Goal: Transaction & Acquisition: Purchase product/service

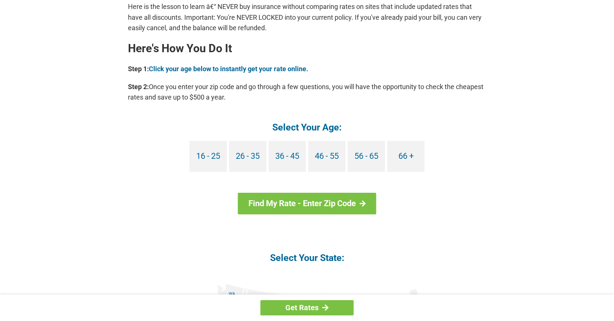
scroll to position [645, 0]
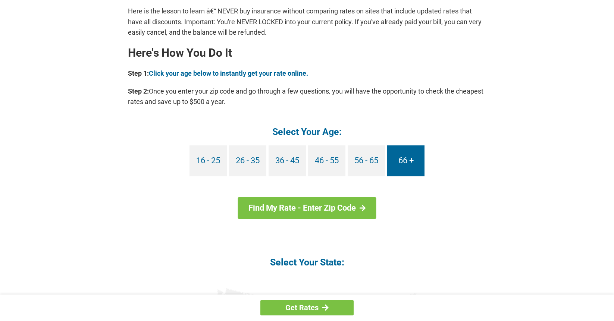
click at [408, 163] on link "66 +" at bounding box center [405, 161] width 37 height 31
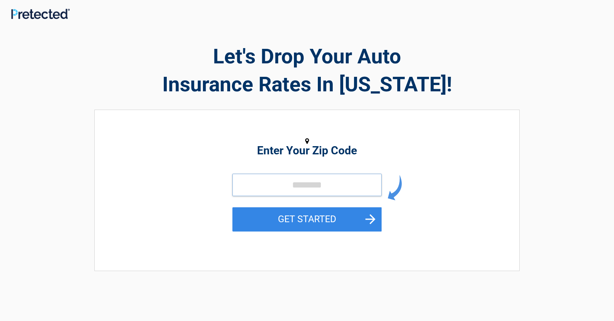
click at [274, 184] on input "tel" at bounding box center [307, 185] width 149 height 22
type input "*****"
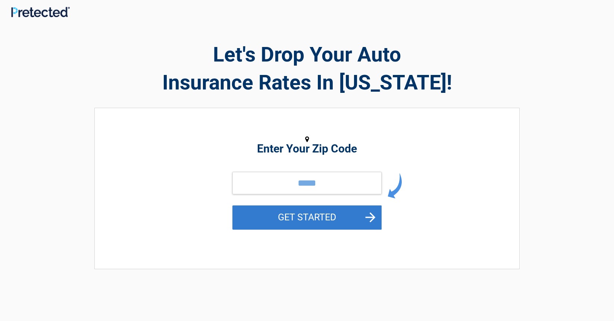
click at [306, 214] on button "GET STARTED" at bounding box center [307, 218] width 149 height 24
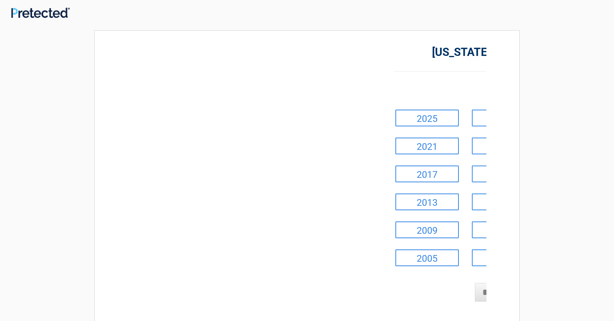
scroll to position [0, 0]
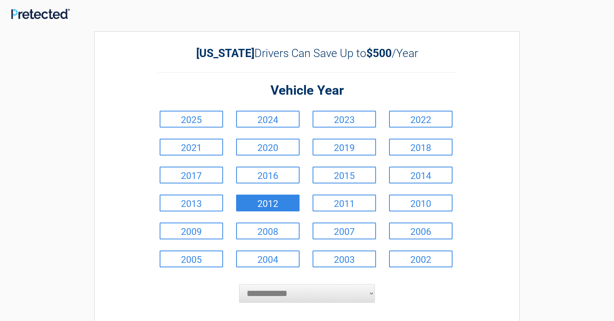
click at [283, 204] on link "2012" at bounding box center [267, 203] width 63 height 17
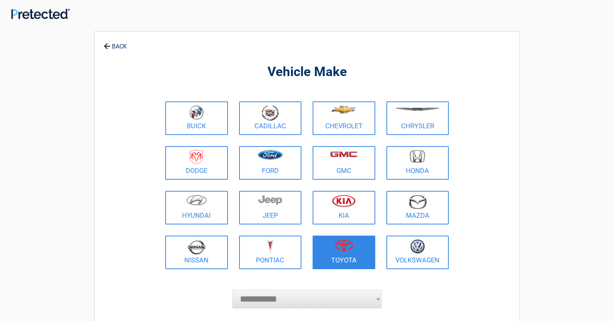
click at [347, 246] on img at bounding box center [344, 246] width 18 height 12
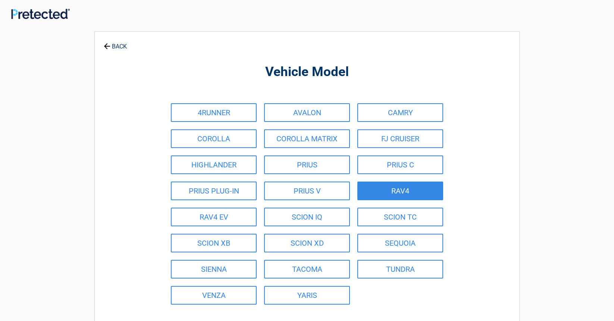
click at [409, 187] on link "RAV4" at bounding box center [401, 191] width 86 height 19
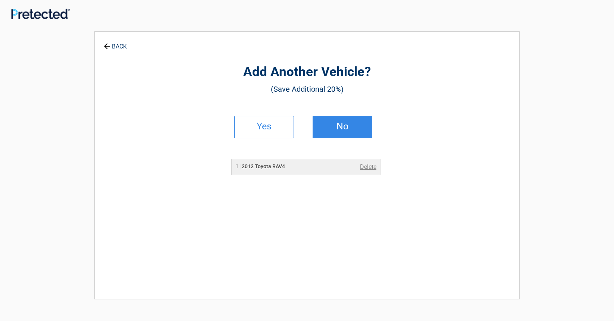
click at [342, 124] on h2 "No" at bounding box center [343, 126] width 44 height 5
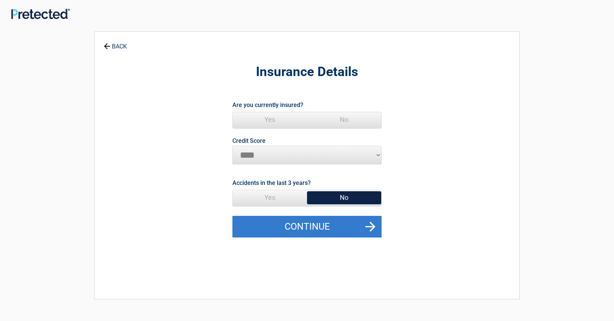
click at [325, 227] on button "Continue" at bounding box center [307, 227] width 149 height 22
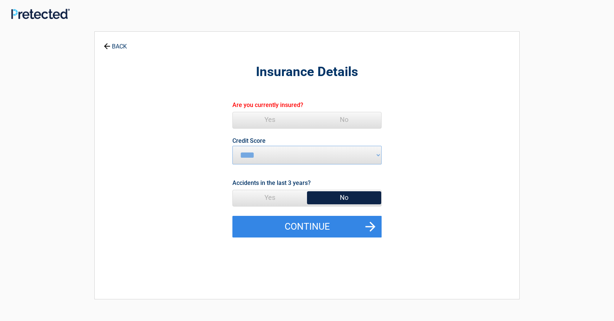
click at [271, 119] on span "Yes" at bounding box center [270, 119] width 74 height 15
